Goal: Find specific page/section: Find specific page/section

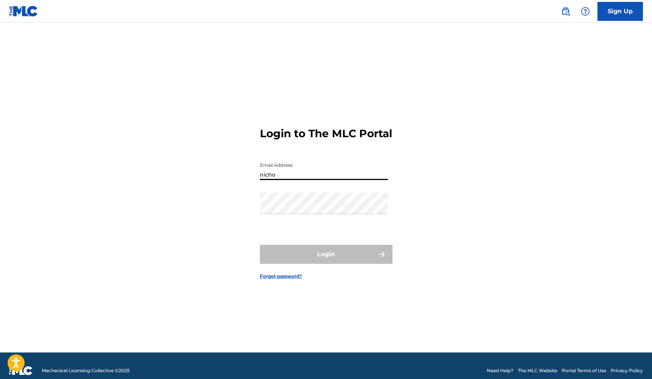
type input "[PERSON_NAME][EMAIL_ADDRESS][PERSON_NAME][DOMAIN_NAME]"
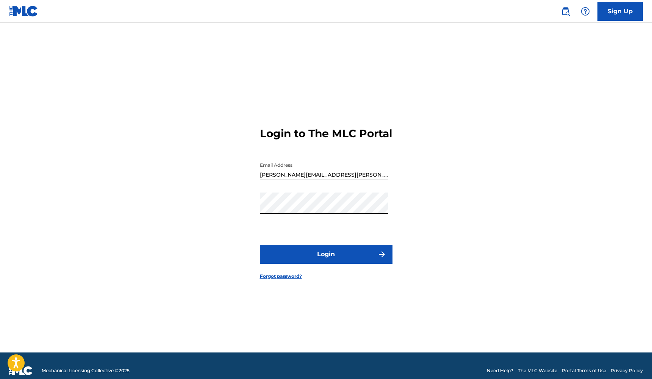
click at [323, 253] on button "Login" at bounding box center [326, 254] width 133 height 19
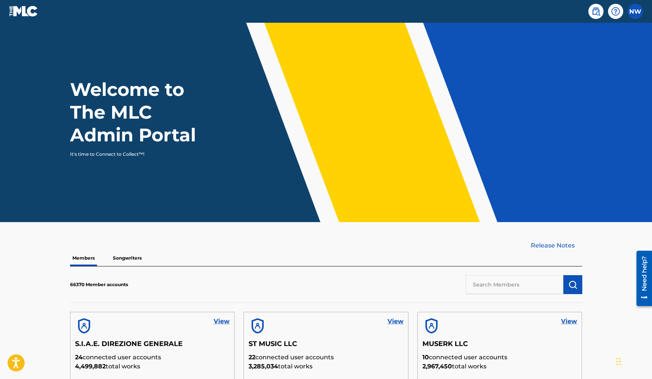
scroll to position [20, 0]
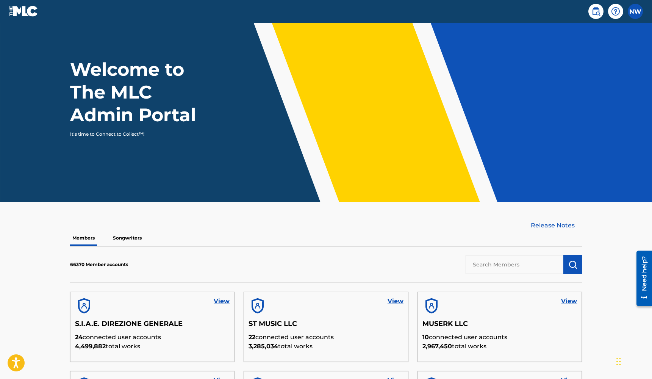
click at [488, 267] on input "text" at bounding box center [515, 264] width 98 height 19
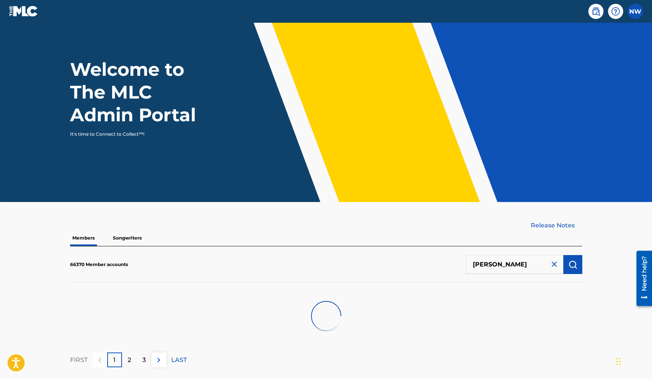
scroll to position [15, 0]
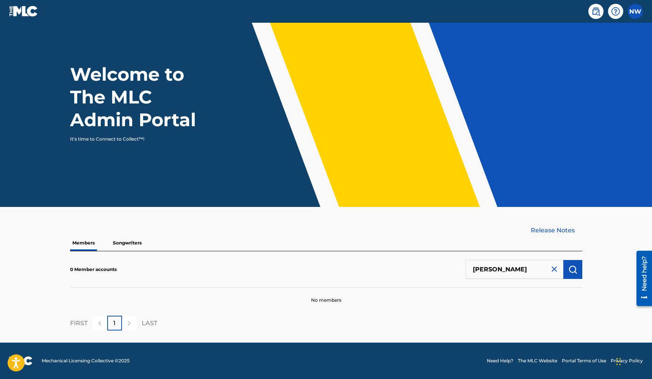
type input "[PERSON_NAME]"
click at [470, 269] on input "[PERSON_NAME]" at bounding box center [515, 269] width 98 height 19
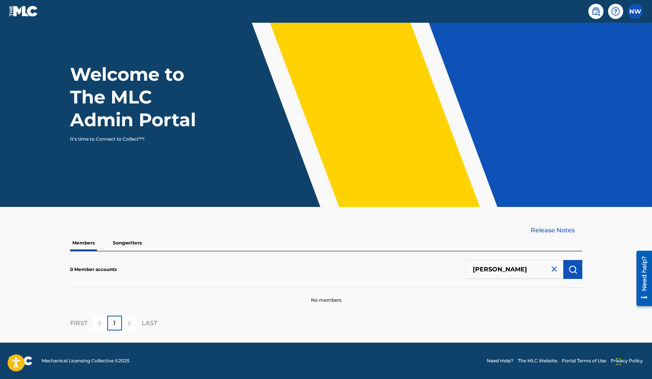
click at [470, 269] on input "[PERSON_NAME]" at bounding box center [515, 269] width 98 height 19
click at [497, 274] on input "text" at bounding box center [515, 269] width 98 height 19
paste input "[PERSON_NAME]"
type input "[PERSON_NAME]"
click at [571, 269] on img "submit" at bounding box center [572, 269] width 9 height 9
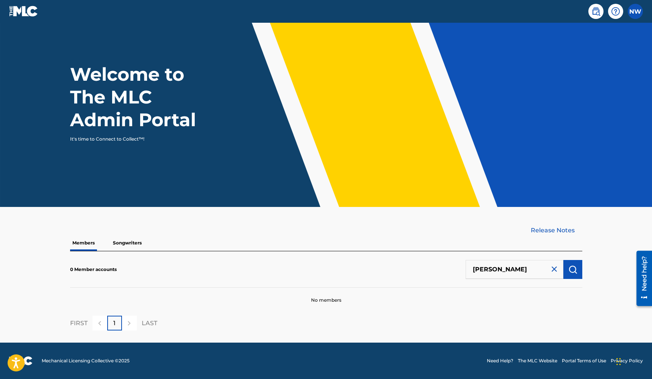
click at [597, 16] on link at bounding box center [595, 11] width 15 height 15
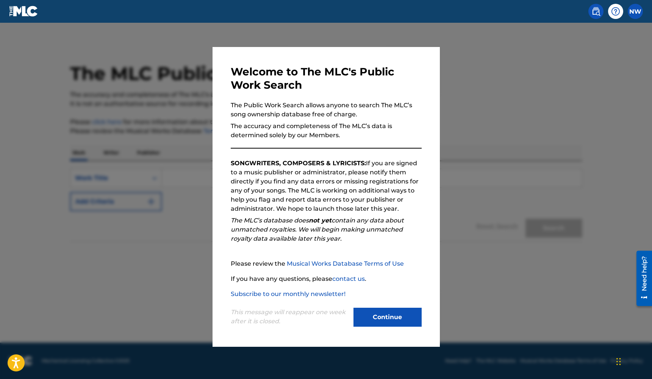
click at [369, 313] on button "Continue" at bounding box center [387, 317] width 68 height 19
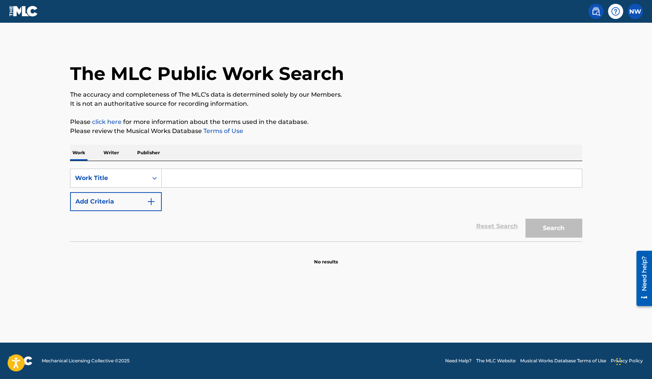
click at [117, 156] on p "Writer" at bounding box center [111, 153] width 20 height 16
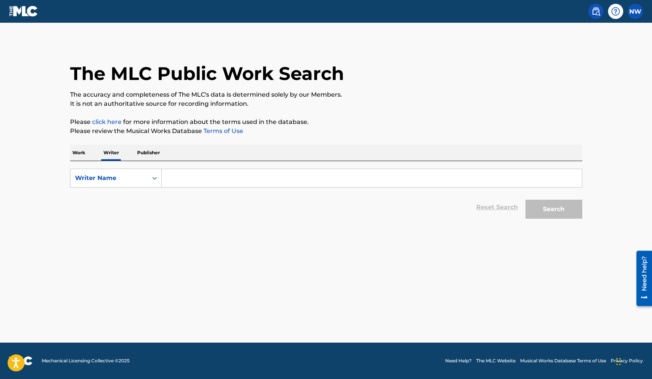
click at [182, 175] on input "Search Form" at bounding box center [372, 178] width 420 height 18
paste input "[PERSON_NAME]"
click at [553, 209] on button "Search" at bounding box center [553, 209] width 57 height 19
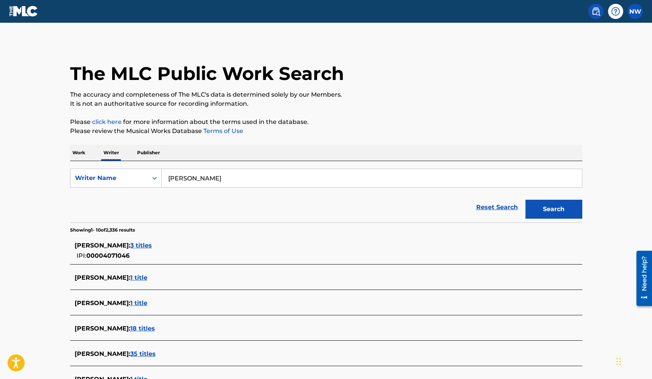
click at [292, 174] on input "[PERSON_NAME]" at bounding box center [372, 178] width 420 height 18
paste input "[PERSON_NAME]"
type input "[PERSON_NAME]"
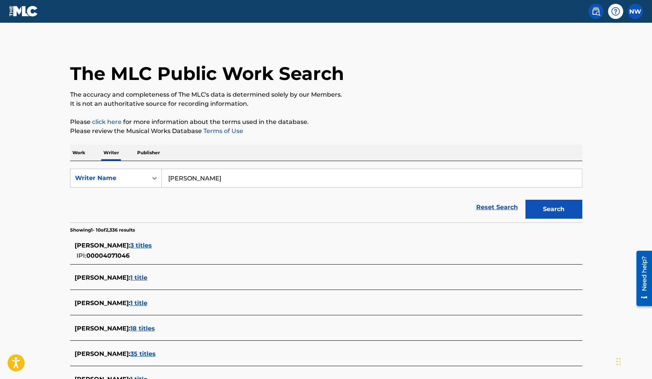
click at [531, 204] on button "Search" at bounding box center [553, 209] width 57 height 19
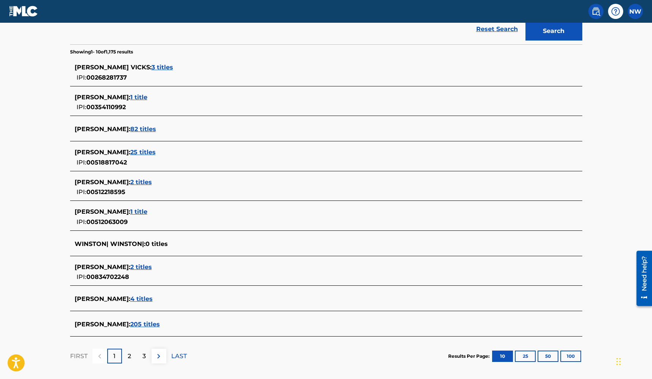
scroll to position [191, 0]
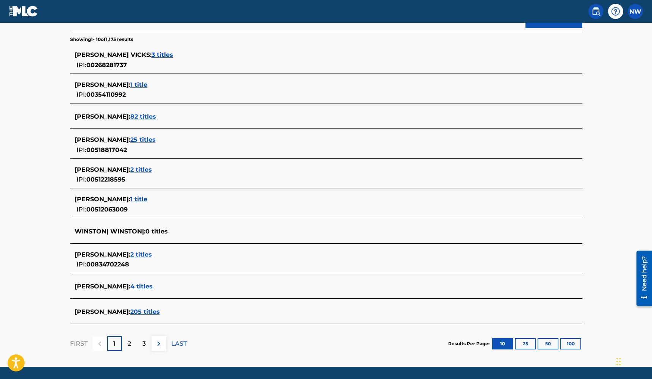
click at [159, 341] on img at bounding box center [158, 343] width 9 height 9
